Goal: Information Seeking & Learning: Learn about a topic

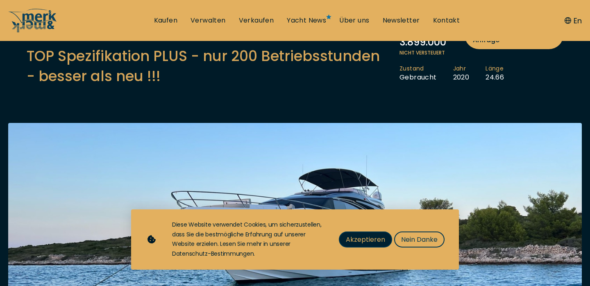
click at [380, 240] on span "Akzeptieren" at bounding box center [365, 239] width 39 height 10
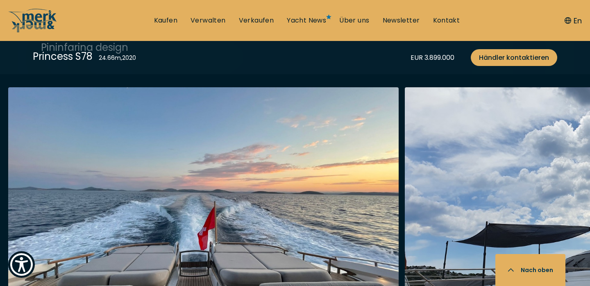
scroll to position [922, 0]
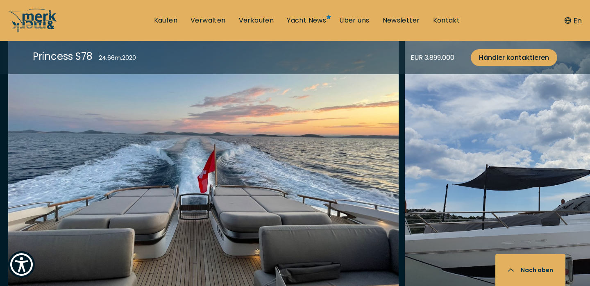
click at [266, 193] on img "button" at bounding box center [203, 161] width 390 height 262
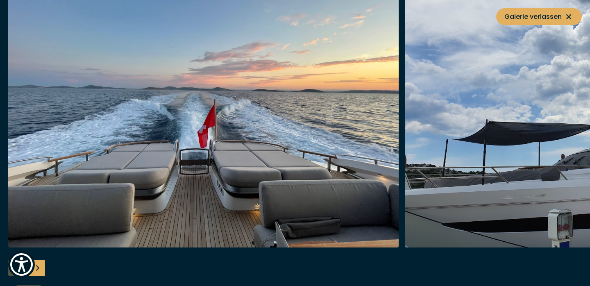
click at [40, 268] on div "Next slide" at bounding box center [37, 268] width 16 height 16
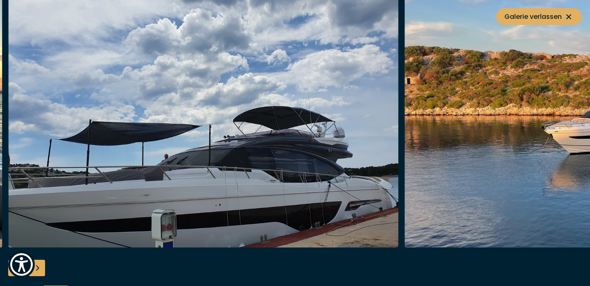
click at [40, 268] on div "Next slide" at bounding box center [37, 268] width 16 height 16
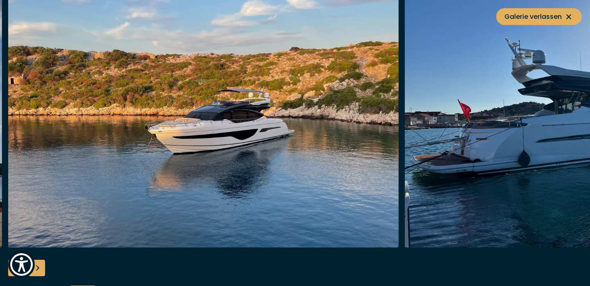
click at [40, 268] on div "Next slide" at bounding box center [37, 268] width 16 height 16
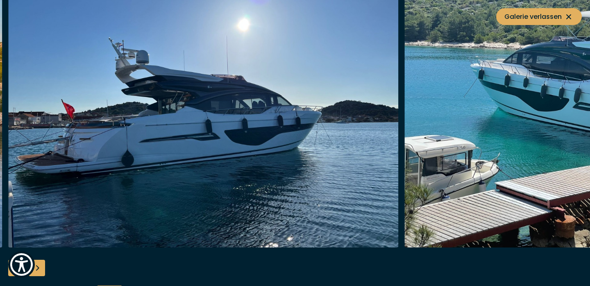
click at [40, 268] on div "Next slide" at bounding box center [37, 268] width 16 height 16
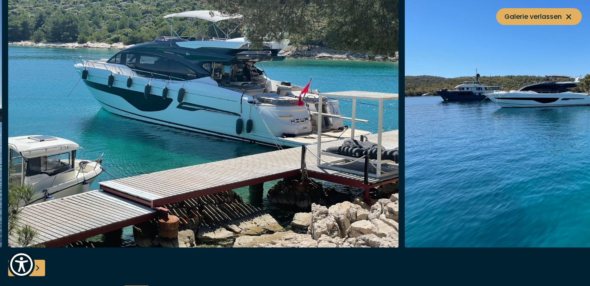
click at [40, 268] on div "Next slide" at bounding box center [37, 268] width 16 height 16
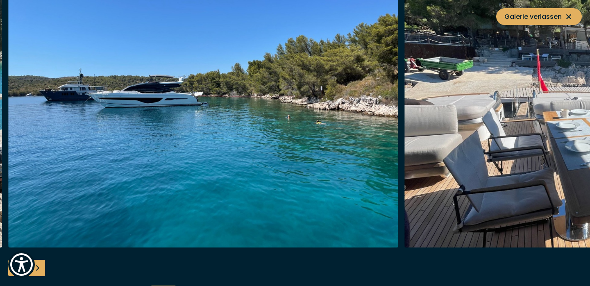
click at [40, 268] on div "Next slide" at bounding box center [37, 268] width 16 height 16
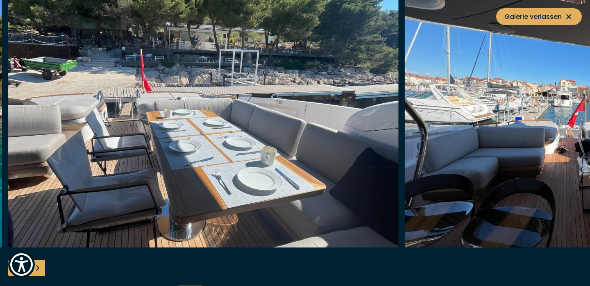
click at [40, 268] on div "Next slide" at bounding box center [37, 268] width 16 height 16
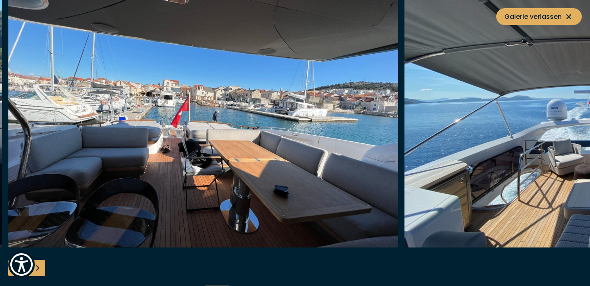
click at [40, 267] on div "Next slide" at bounding box center [37, 268] width 16 height 16
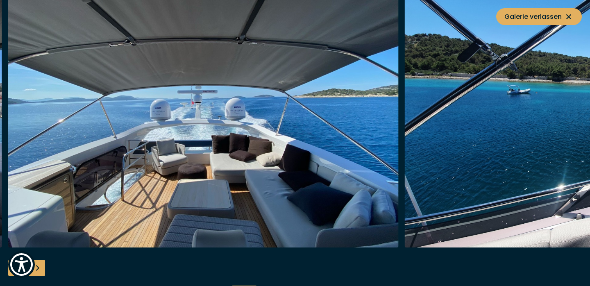
click at [40, 267] on div "Next slide" at bounding box center [37, 268] width 16 height 16
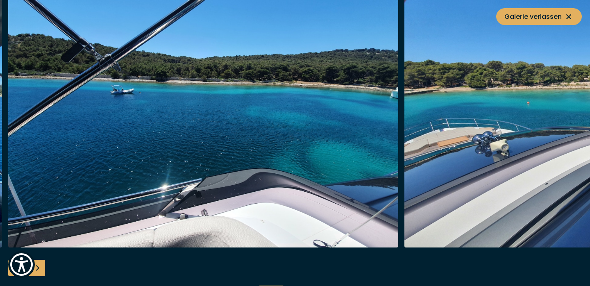
click at [40, 267] on div "Next slide" at bounding box center [37, 268] width 16 height 16
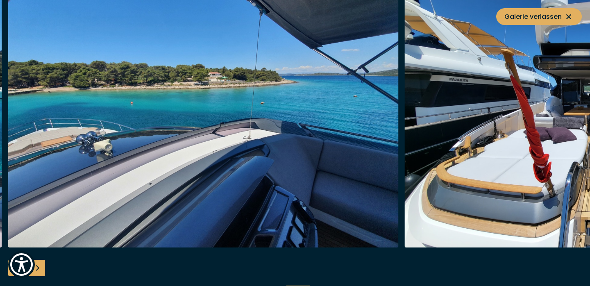
click at [40, 267] on div "Next slide" at bounding box center [37, 268] width 16 height 16
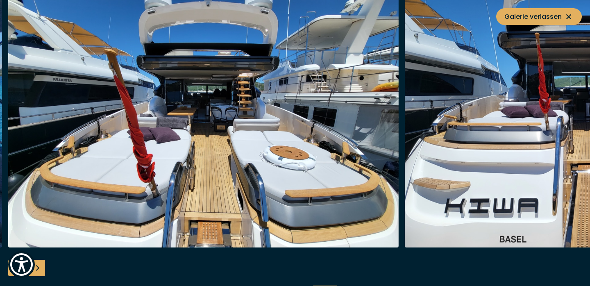
click at [40, 267] on div "Next slide" at bounding box center [37, 268] width 16 height 16
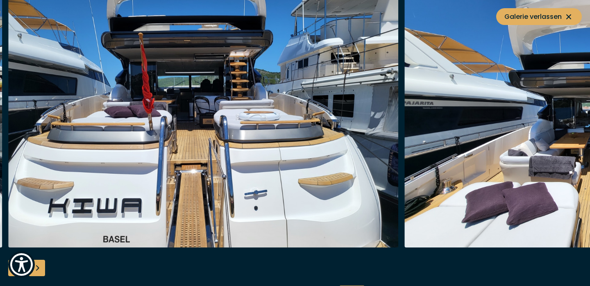
click at [40, 267] on div "Next slide" at bounding box center [37, 268] width 16 height 16
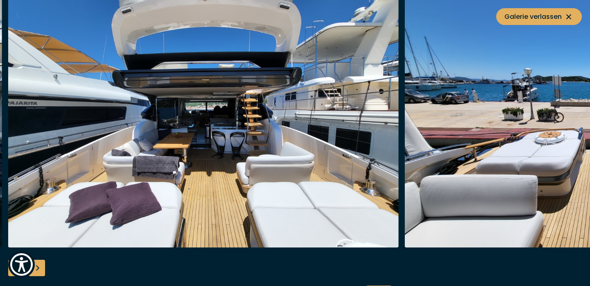
click at [40, 267] on div "Next slide" at bounding box center [37, 268] width 16 height 16
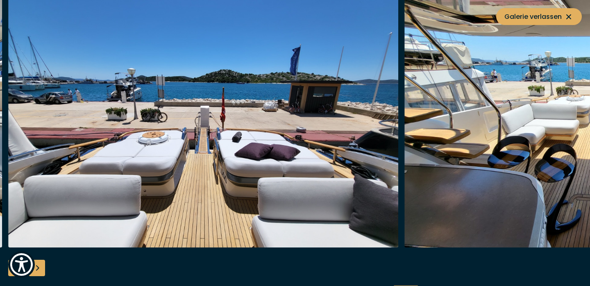
click at [40, 267] on div "Next slide" at bounding box center [37, 268] width 16 height 16
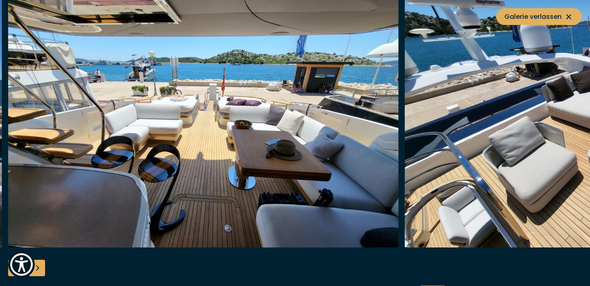
click at [40, 267] on div "Next slide" at bounding box center [37, 268] width 16 height 16
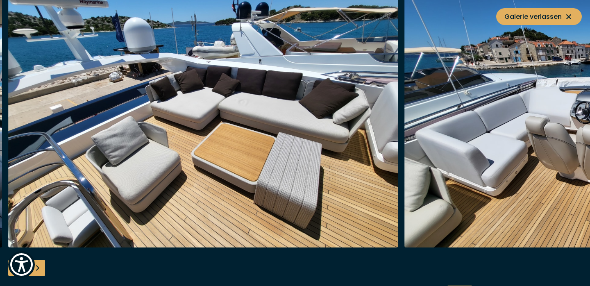
click at [40, 267] on div "Next slide" at bounding box center [37, 268] width 16 height 16
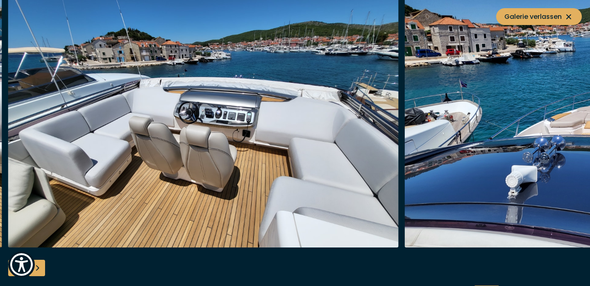
click at [40, 267] on div "Next slide" at bounding box center [37, 268] width 16 height 16
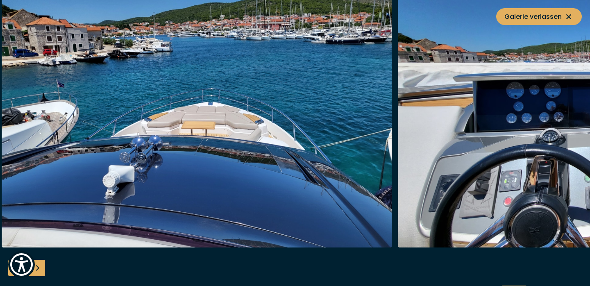
click at [132, 105] on img "button" at bounding box center [197, 116] width 390 height 262
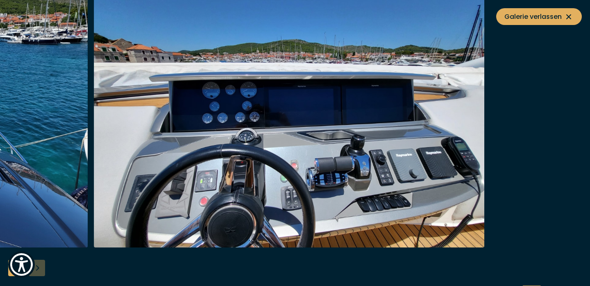
click at [121, 137] on img "button" at bounding box center [289, 116] width 390 height 262
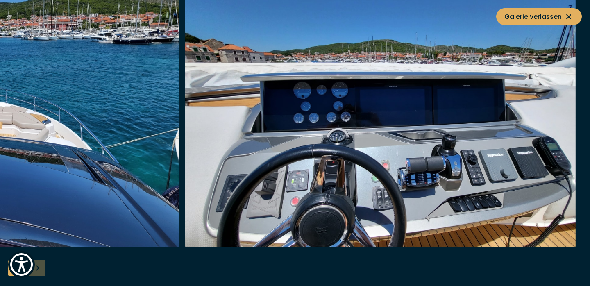
click at [575, 47] on img "button" at bounding box center [380, 116] width 390 height 262
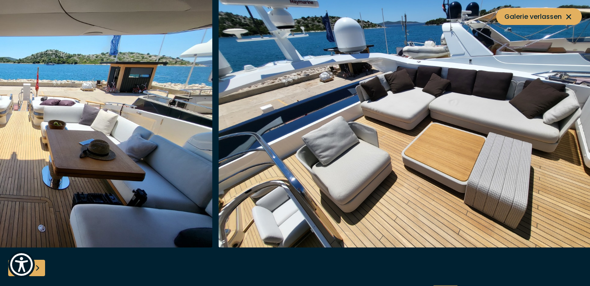
click at [589, 115] on img "button" at bounding box center [413, 116] width 390 height 262
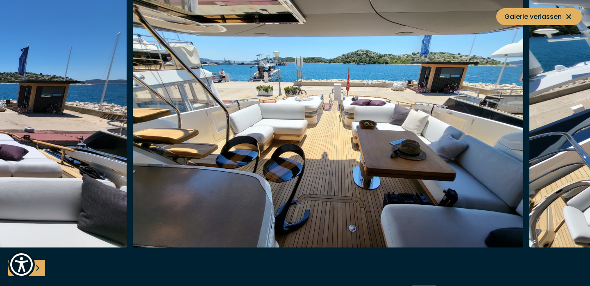
click at [495, 145] on img "button" at bounding box center [328, 116] width 390 height 262
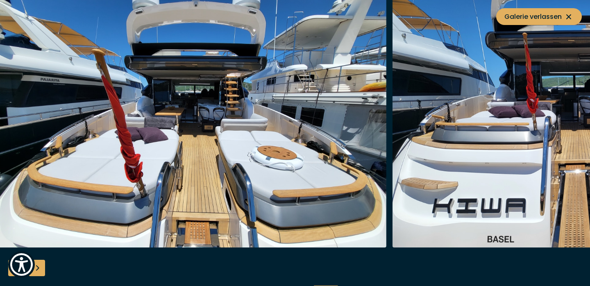
click at [386, 188] on img "button" at bounding box center [191, 116] width 390 height 262
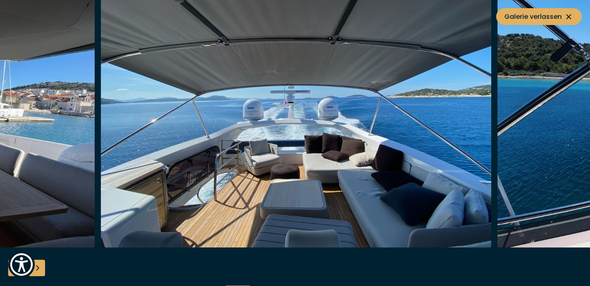
click at [491, 188] on img "button" at bounding box center [296, 116] width 390 height 262
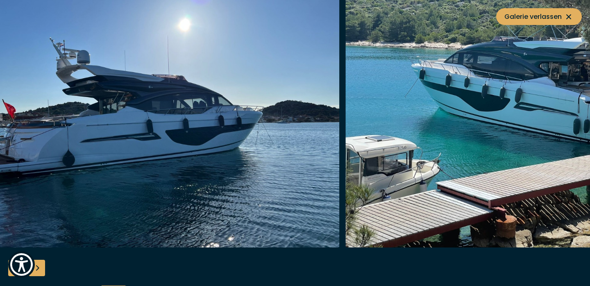
click at [339, 188] on img "button" at bounding box center [144, 116] width 390 height 262
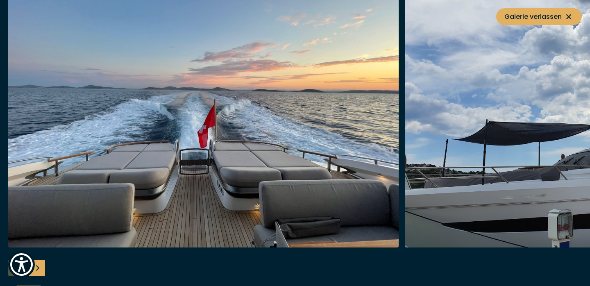
click at [323, 164] on img "button" at bounding box center [203, 116] width 390 height 262
